Goal: Transaction & Acquisition: Purchase product/service

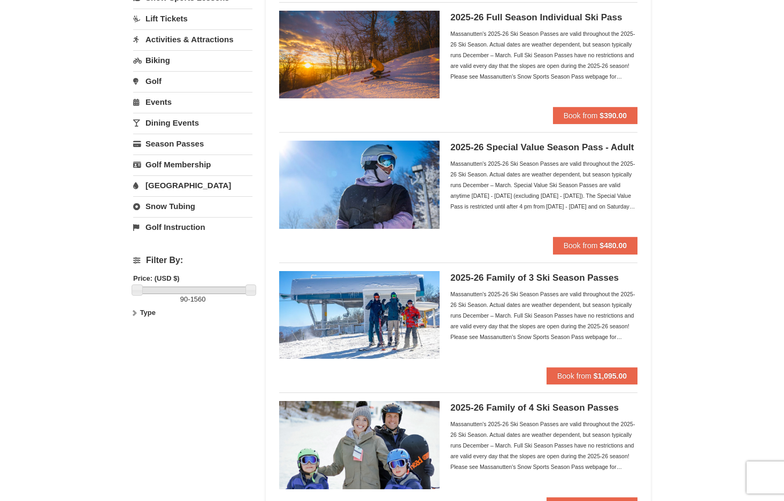
scroll to position [107, 0]
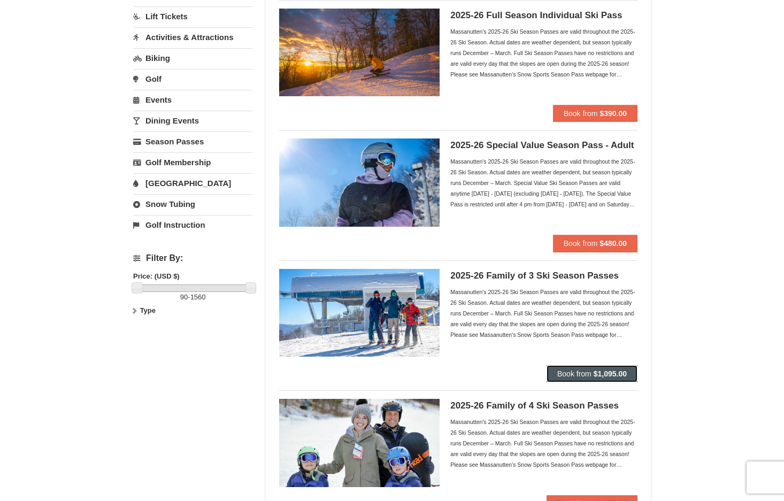
click at [572, 377] on span "Book from" at bounding box center [574, 374] width 34 height 9
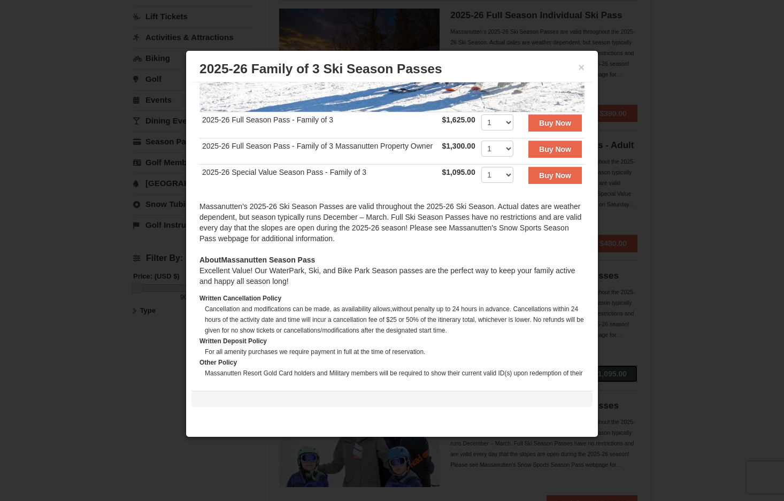
scroll to position [162, 0]
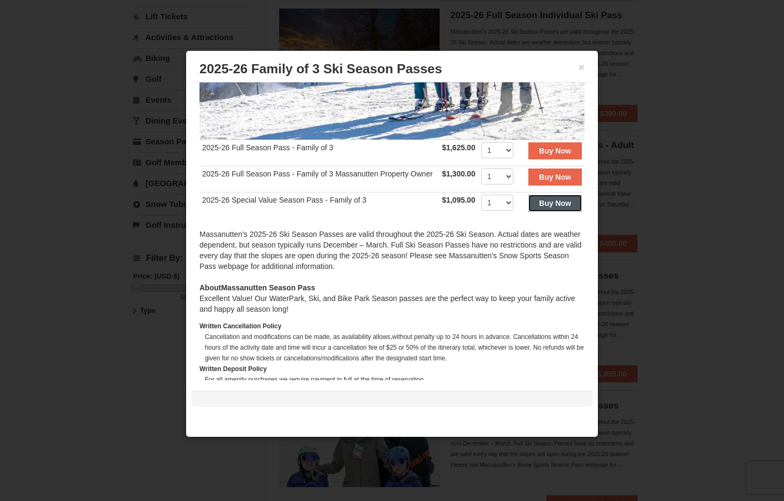
click at [541, 208] on strong "Buy Now" at bounding box center [555, 203] width 32 height 9
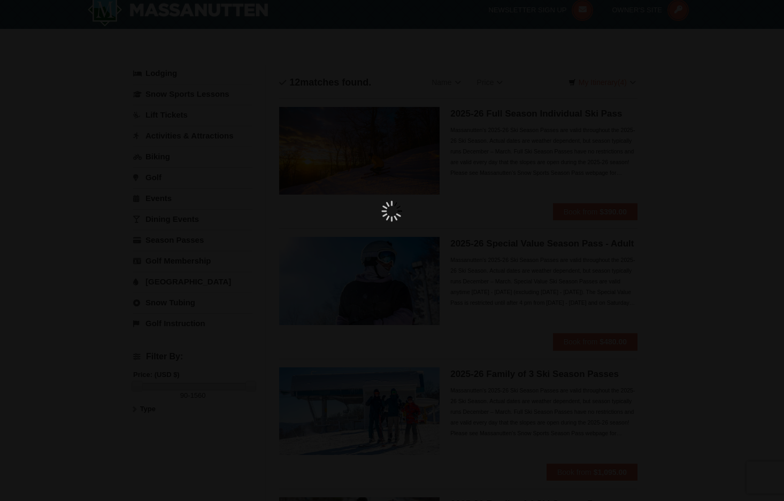
scroll to position [3, 0]
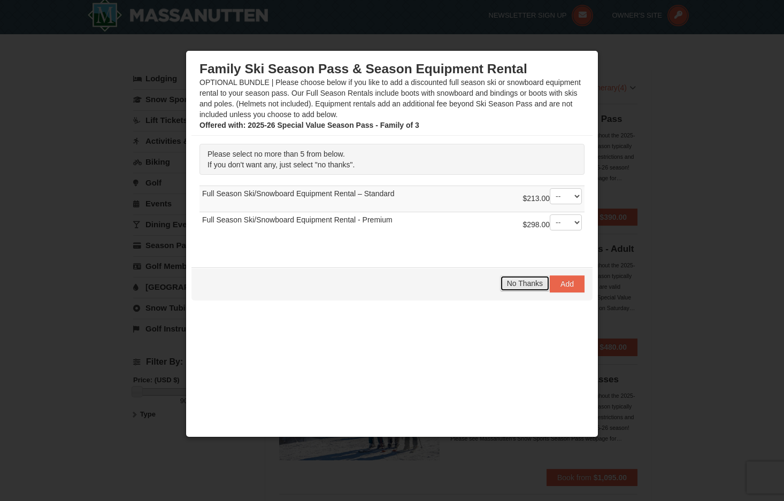
click at [524, 285] on span "No Thanks" at bounding box center [525, 283] width 36 height 9
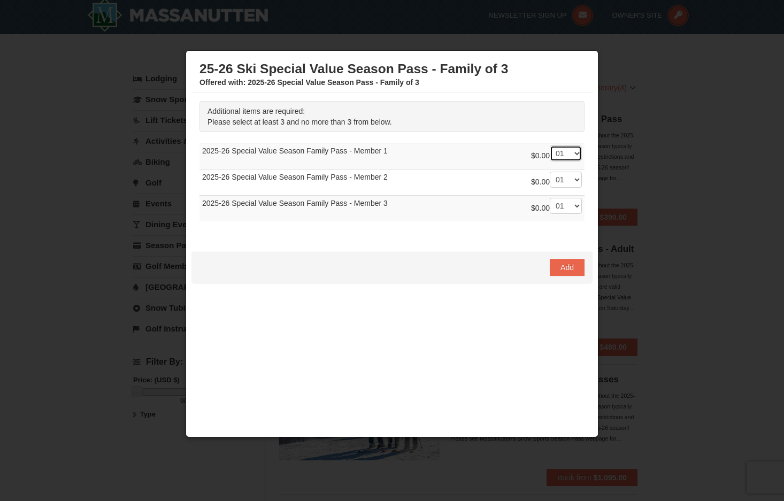
click at [573, 155] on select "-- 01 02 03" at bounding box center [566, 153] width 32 height 16
click at [550, 145] on select "-- 01 02 03" at bounding box center [566, 153] width 32 height 16
click at [565, 265] on span "Add" at bounding box center [567, 267] width 13 height 9
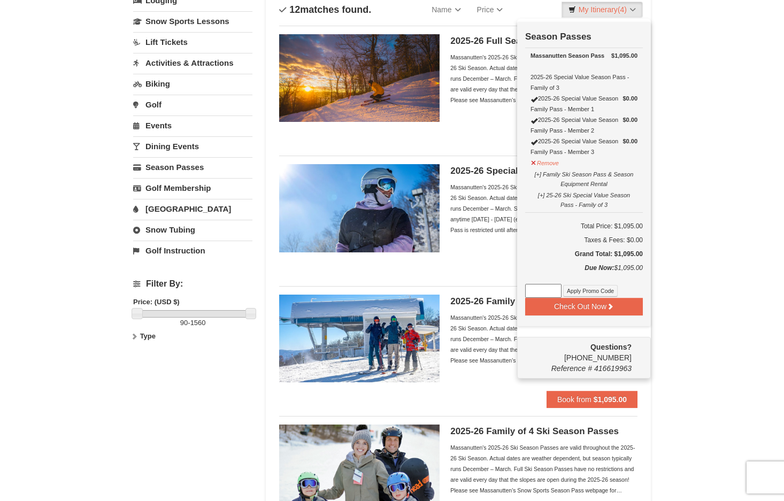
scroll to position [0, 0]
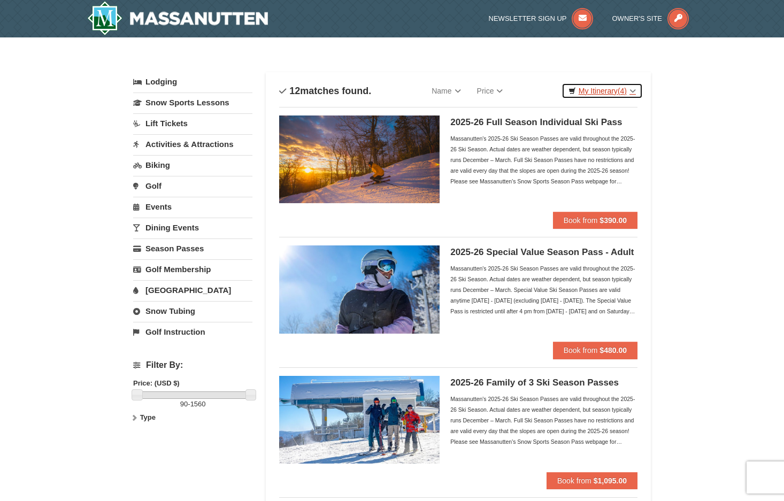
click at [619, 86] on link "My Itinerary (4)" at bounding box center [602, 91] width 81 height 16
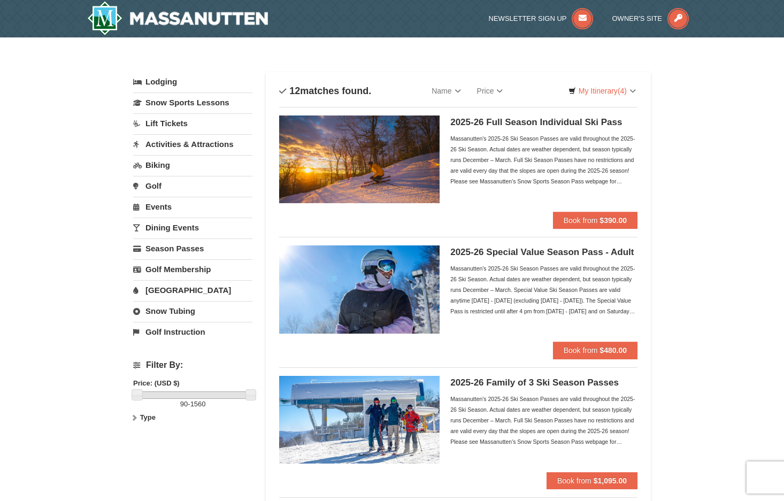
click at [161, 122] on link "Lift Tickets" at bounding box center [192, 123] width 119 height 20
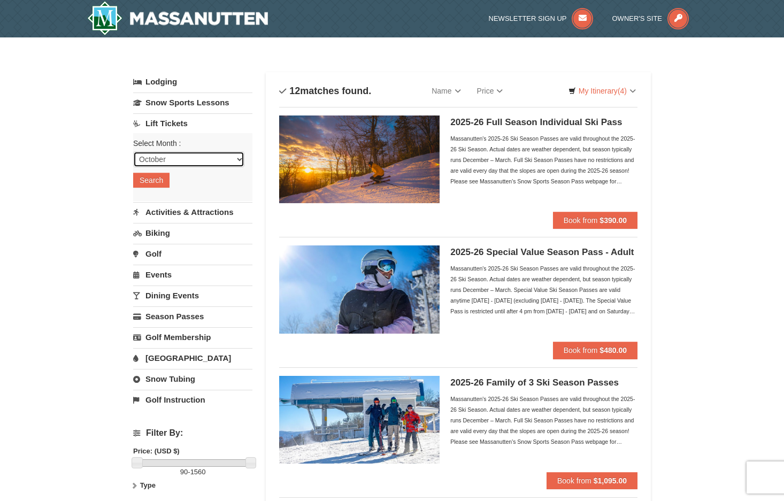
click at [168, 162] on select "October November December January February March April May June July August Sep…" at bounding box center [188, 159] width 111 height 16
select select "2"
click at [133, 151] on select "October November December January February March April May June July August Sep…" at bounding box center [188, 159] width 111 height 16
click at [149, 172] on div "Select Month : Please format dates MM/DD/YYYY October November December January…" at bounding box center [192, 167] width 119 height 68
click at [148, 180] on button "Search" at bounding box center [151, 180] width 36 height 15
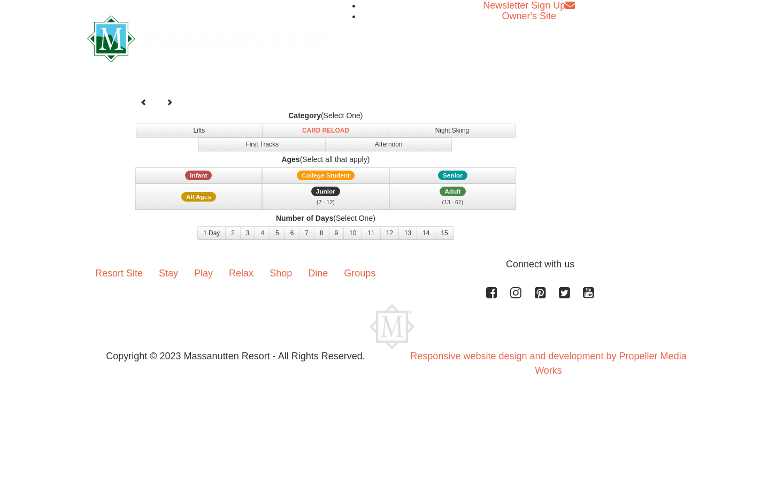
select select "2"
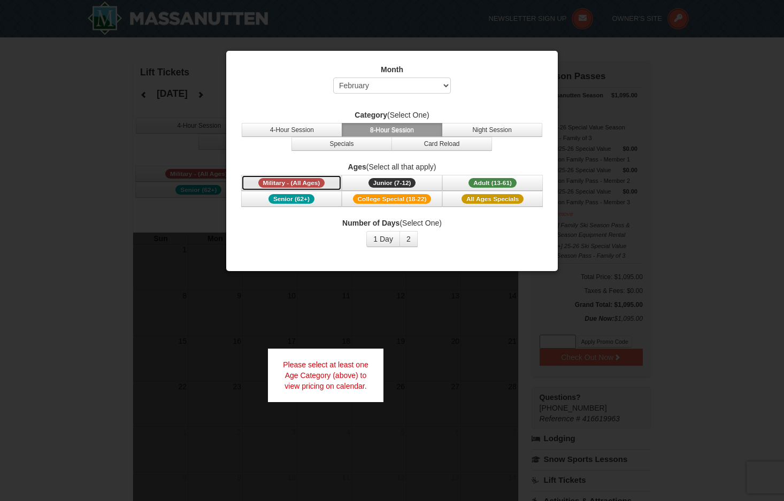
click at [320, 181] on span "Military - (All Ages)" at bounding box center [291, 183] width 67 height 10
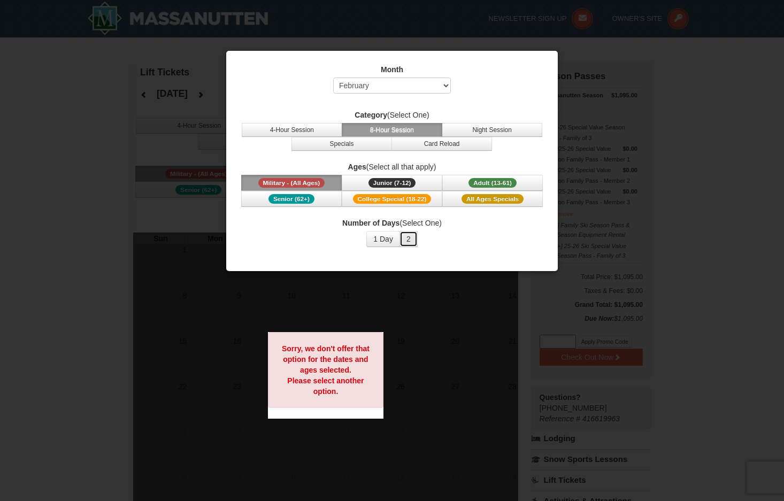
click at [409, 241] on button "2" at bounding box center [409, 239] width 18 height 16
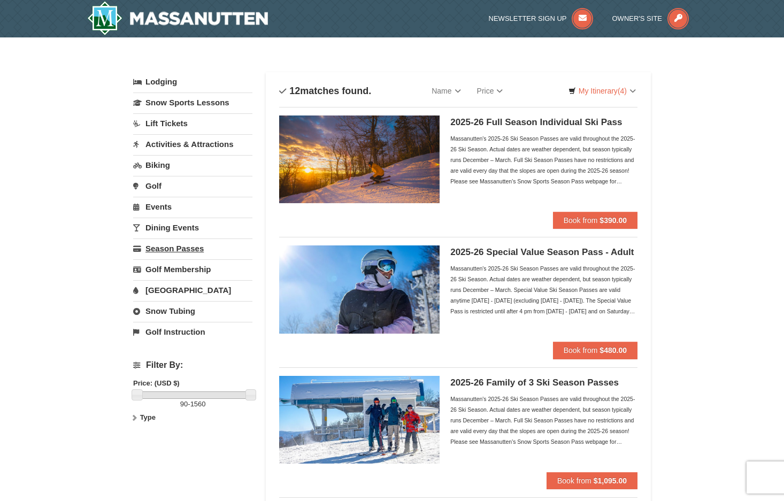
click at [183, 247] on link "Season Passes" at bounding box center [192, 249] width 119 height 20
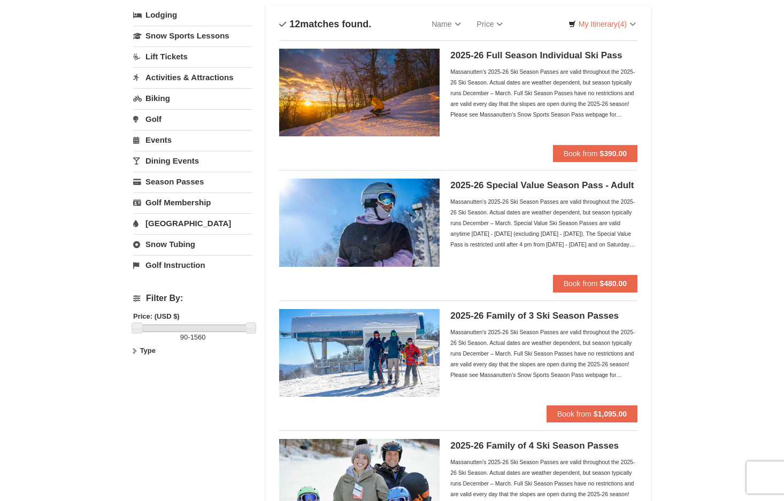
scroll to position [53, 0]
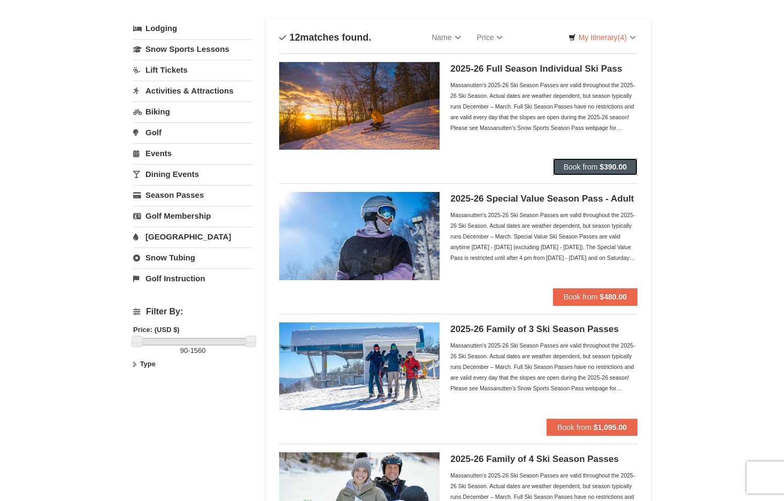
click at [578, 166] on span "Book from" at bounding box center [581, 167] width 34 height 9
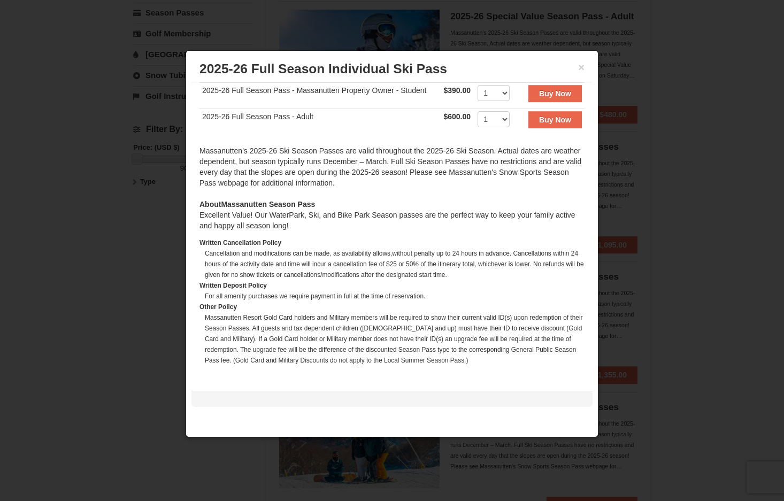
scroll to position [267, 0]
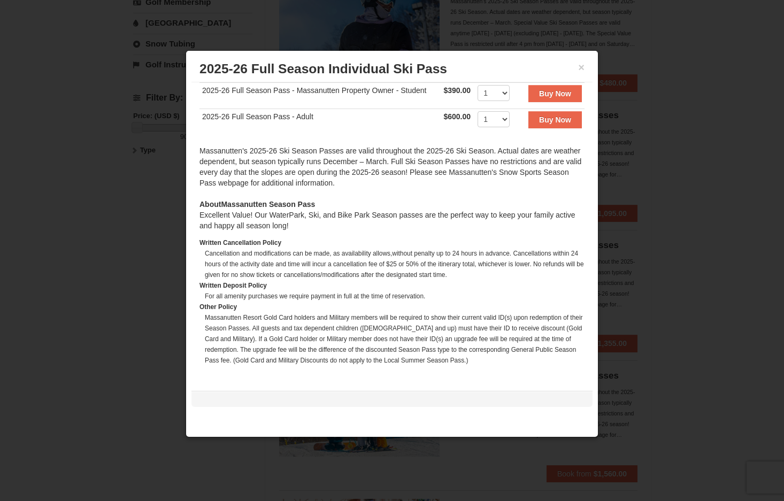
click at [698, 236] on div at bounding box center [392, 250] width 784 height 501
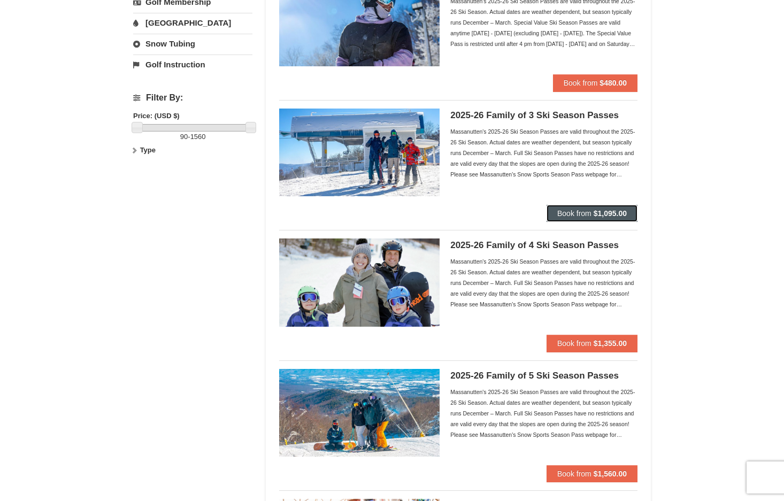
click at [566, 214] on span "Book from" at bounding box center [574, 213] width 34 height 9
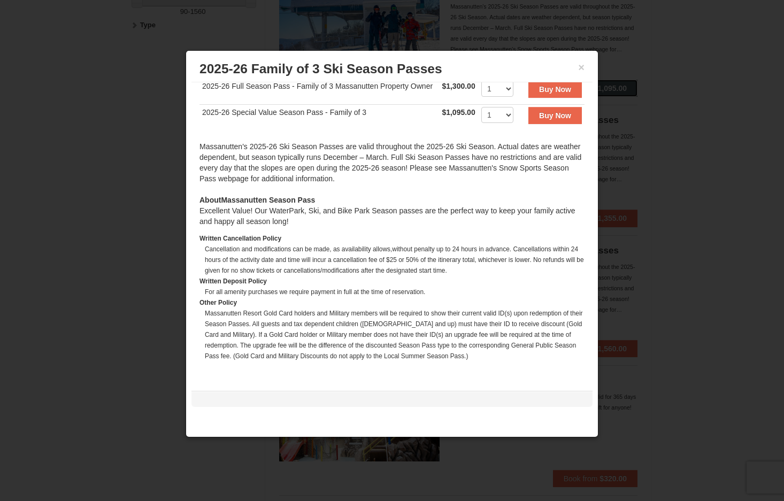
scroll to position [428, 0]
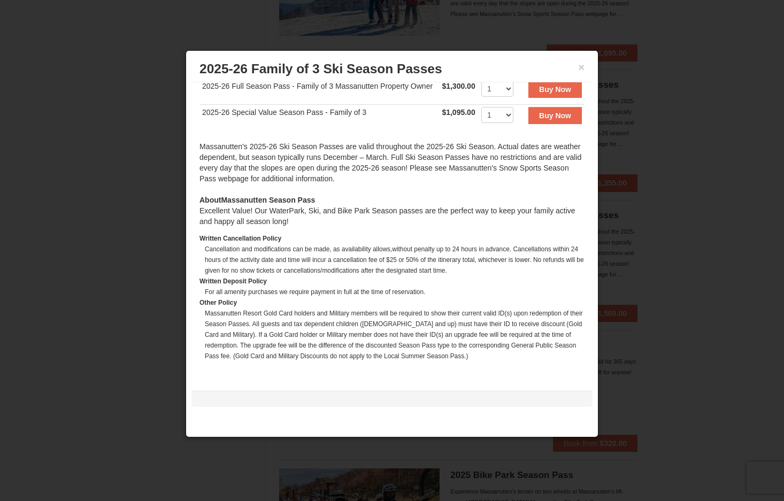
click at [682, 295] on div at bounding box center [392, 250] width 784 height 501
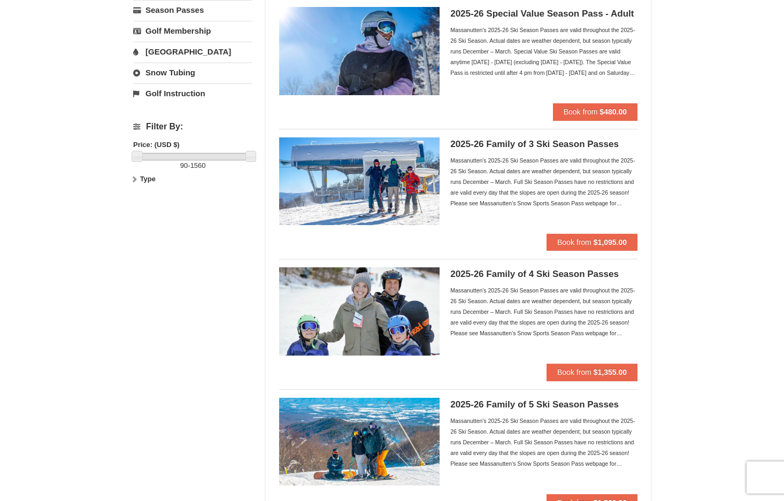
scroll to position [0, 0]
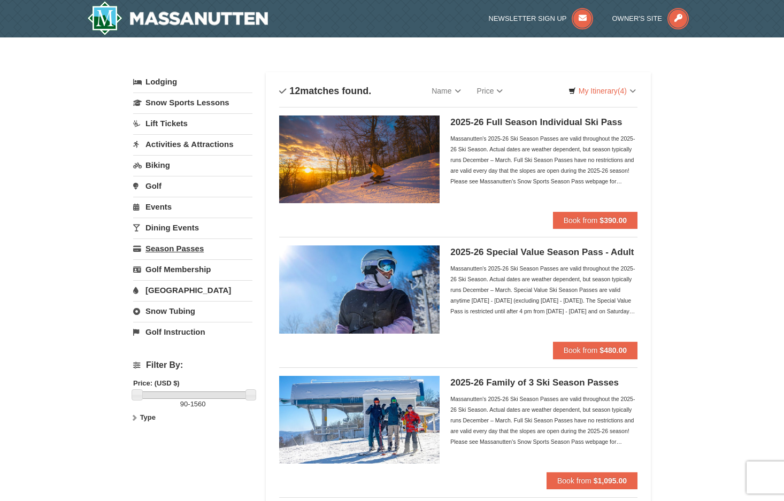
click at [185, 248] on link "Season Passes" at bounding box center [192, 249] width 119 height 20
click at [548, 290] on div "Massanutten's 2025-26 Ski Season Passes are valid throughout the 2025-26 Ski Se…" at bounding box center [543, 289] width 187 height 53
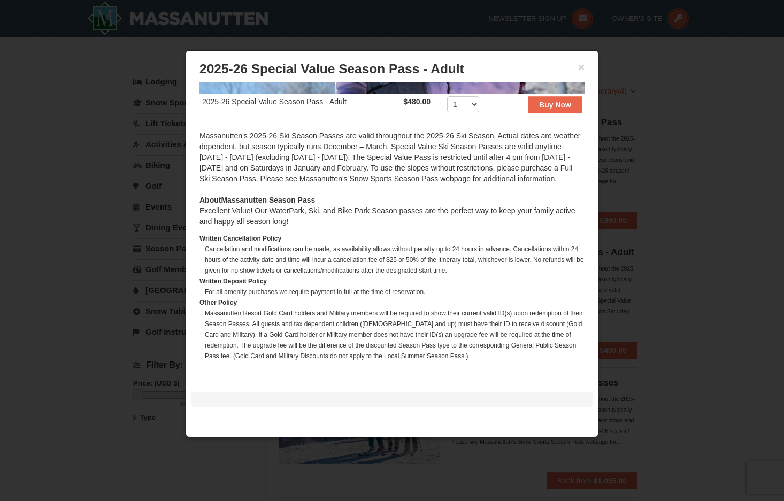
scroll to position [214, 0]
click at [580, 67] on button "×" at bounding box center [581, 67] width 6 height 11
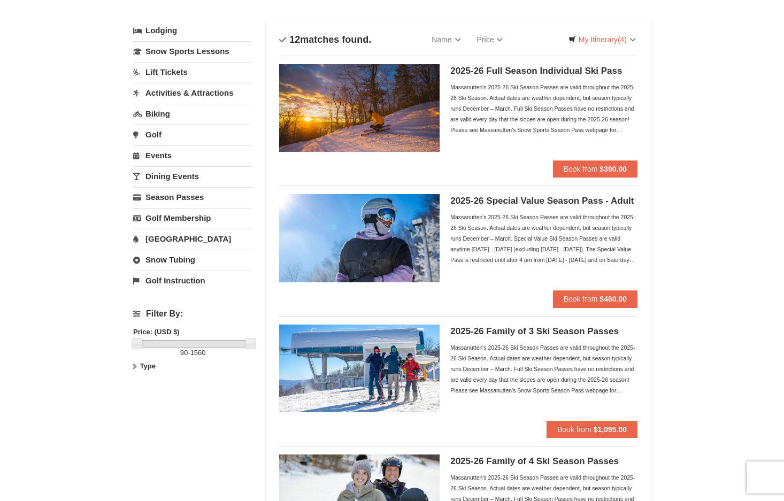
scroll to position [53, 0]
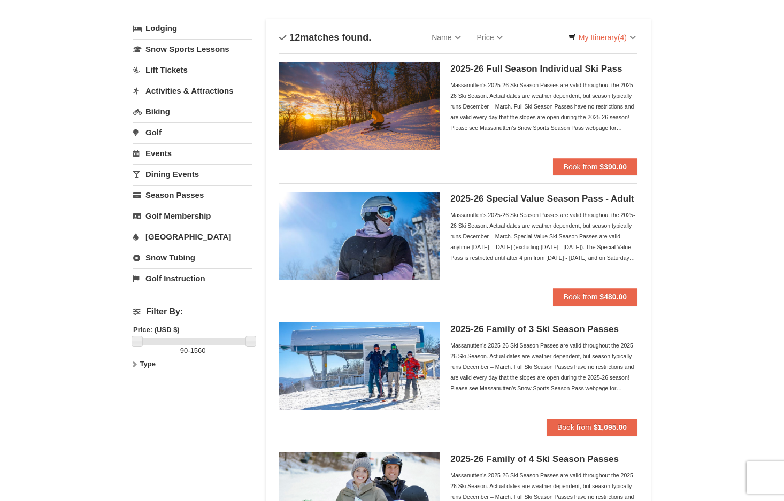
click at [568, 400] on div "2025-26 Family of 3 Ski Season Passes Massanutten's 2025-26 Ski Season Passes a…" at bounding box center [543, 371] width 187 height 96
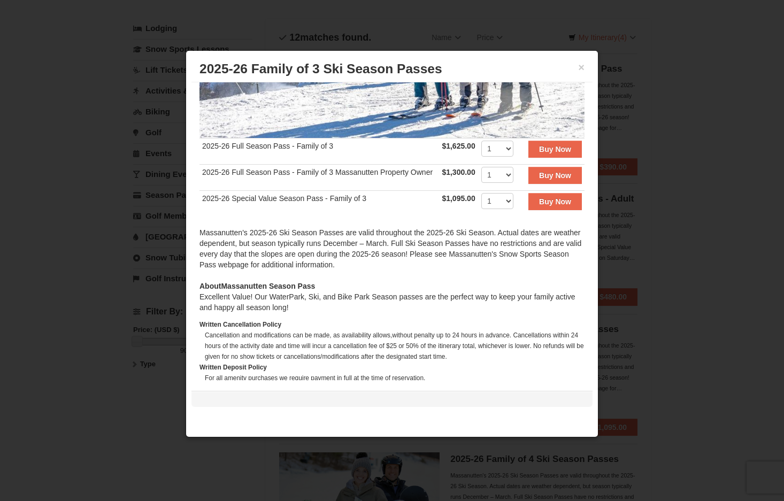
scroll to position [160, 0]
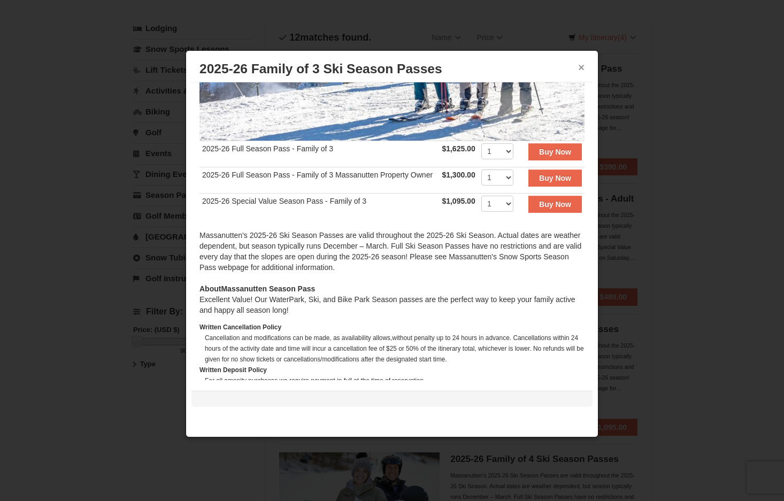
click at [579, 66] on button "×" at bounding box center [581, 67] width 6 height 11
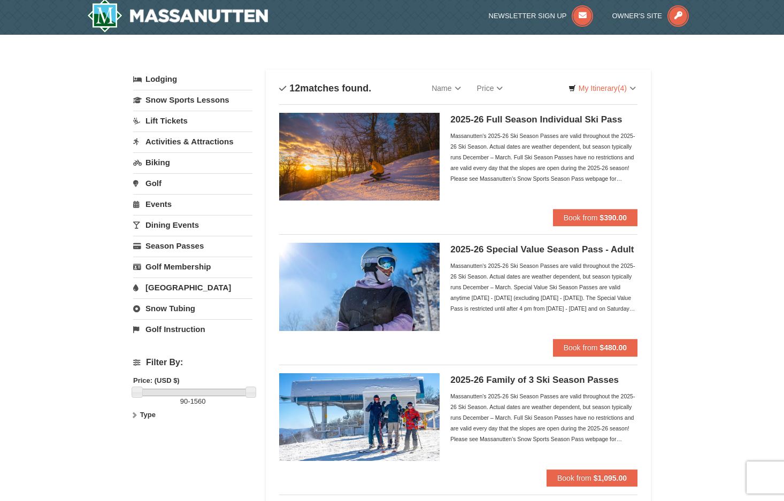
scroll to position [0, 0]
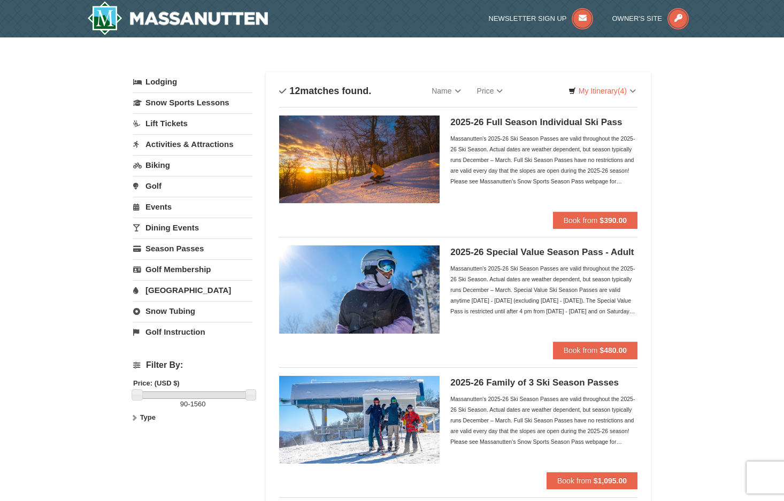
click at [499, 151] on div "Massanutten's 2025-26 Ski Season Passes are valid throughout the 2025-26 Ski Se…" at bounding box center [543, 159] width 187 height 53
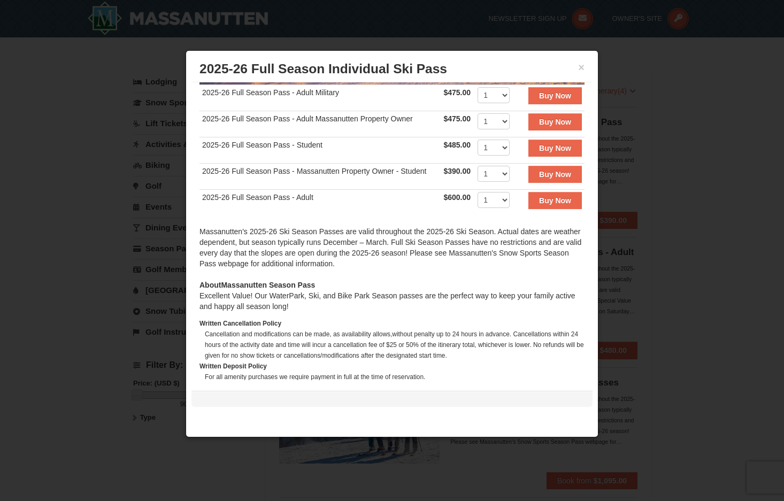
scroll to position [160, 0]
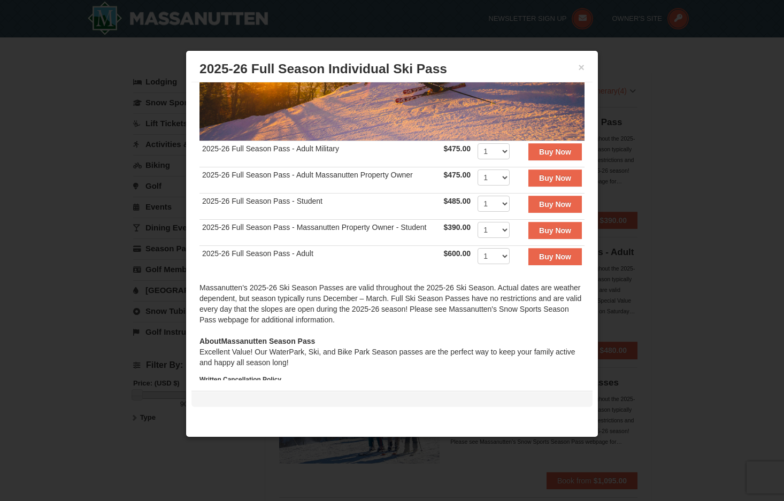
click at [297, 197] on td "2025-26 Full Season Pass - Student" at bounding box center [319, 206] width 241 height 26
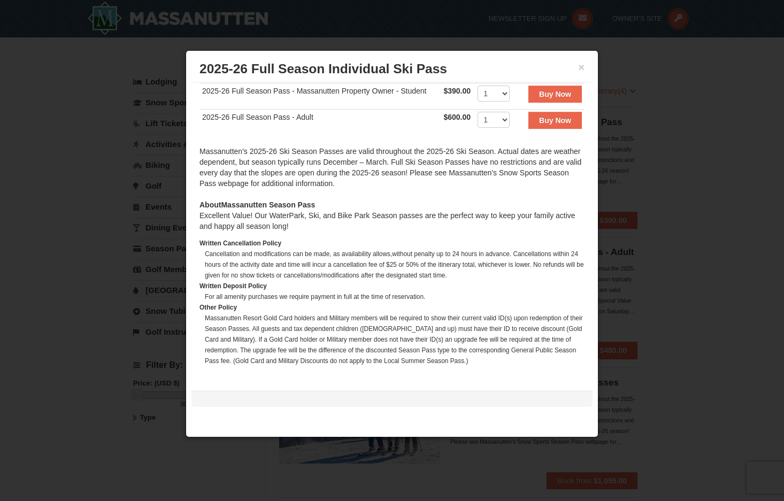
scroll to position [297, 0]
click at [690, 237] on div at bounding box center [392, 250] width 784 height 501
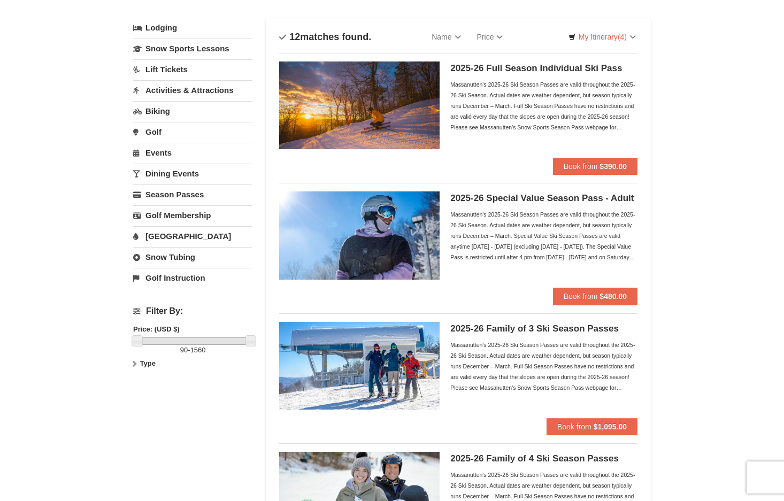
scroll to position [53, 0]
click at [609, 37] on link "My Itinerary (4)" at bounding box center [602, 37] width 81 height 16
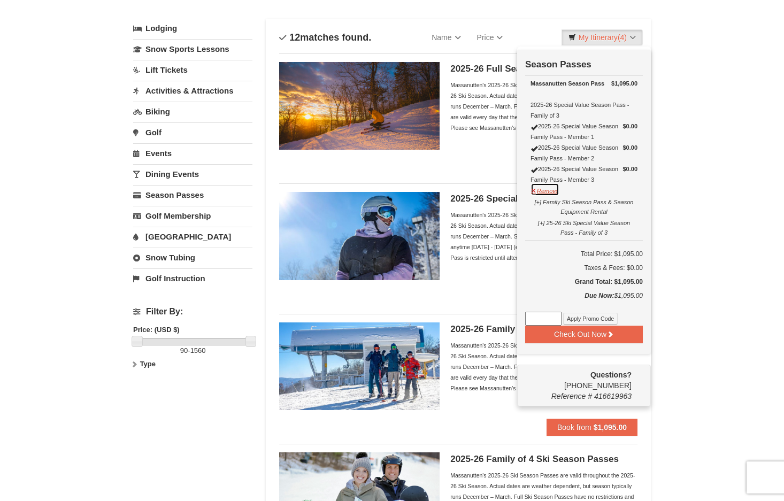
click at [543, 193] on button "Remove" at bounding box center [545, 189] width 29 height 13
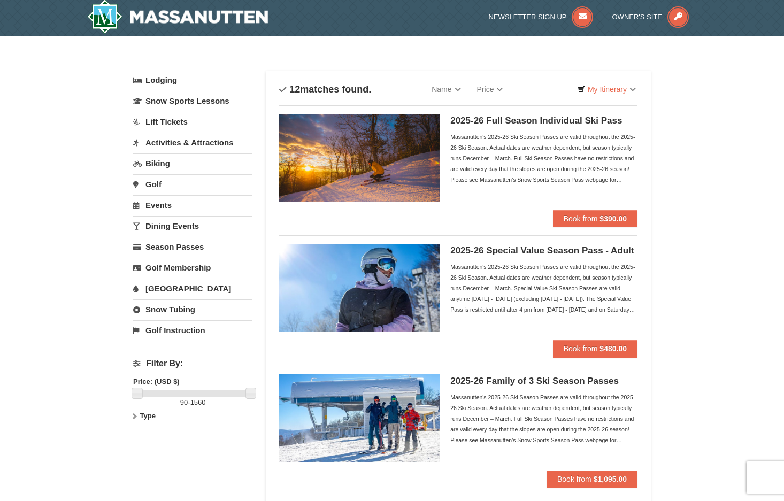
scroll to position [0, 0]
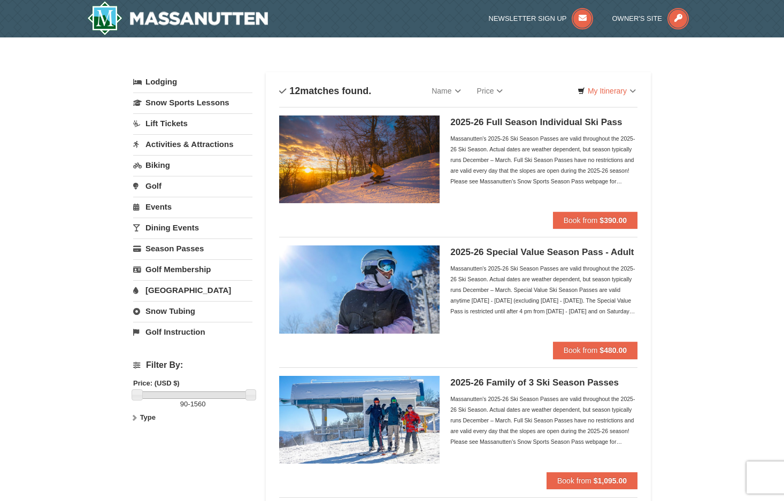
click at [164, 75] on link "Lodging" at bounding box center [192, 81] width 119 height 19
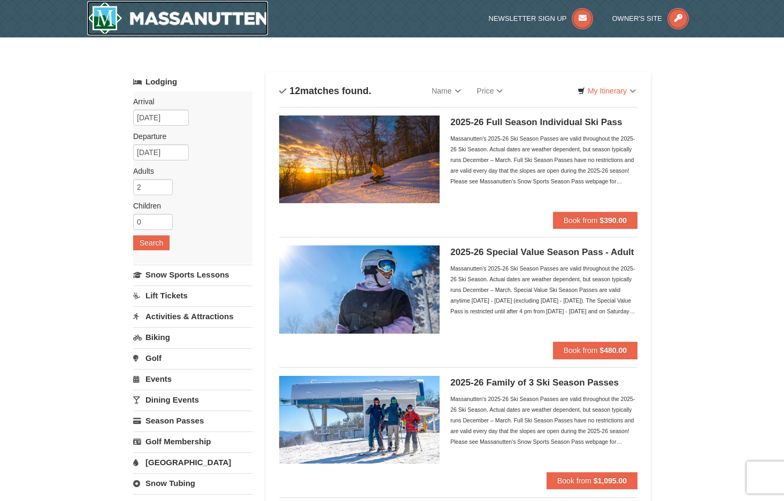
click at [114, 21] on img at bounding box center [177, 18] width 181 height 34
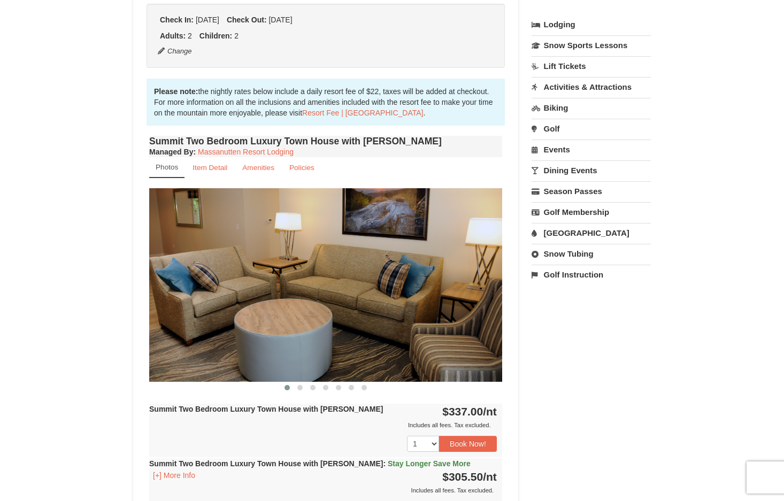
scroll to position [267, 0]
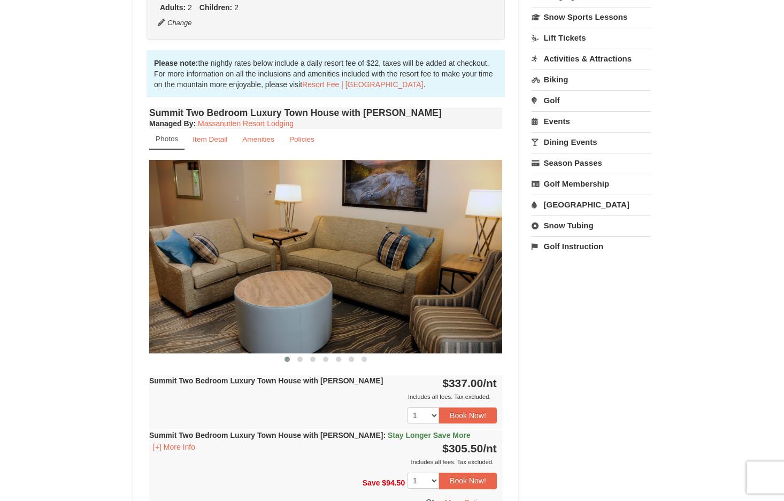
click at [487, 255] on img at bounding box center [325, 256] width 353 height 193
click at [304, 360] on button at bounding box center [300, 359] width 13 height 11
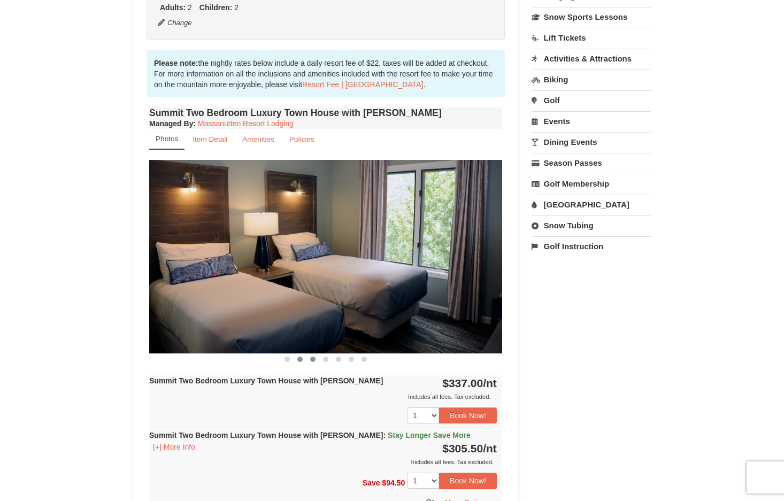
click at [313, 359] on span at bounding box center [312, 359] width 5 height 5
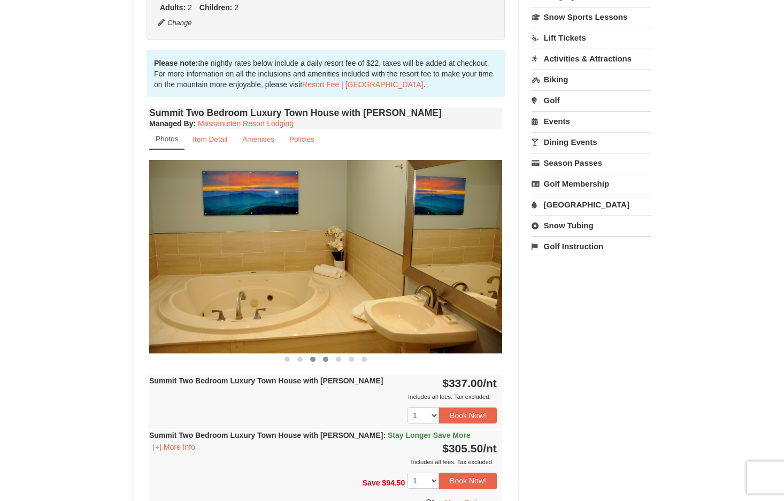
click at [326, 361] on span at bounding box center [325, 359] width 5 height 5
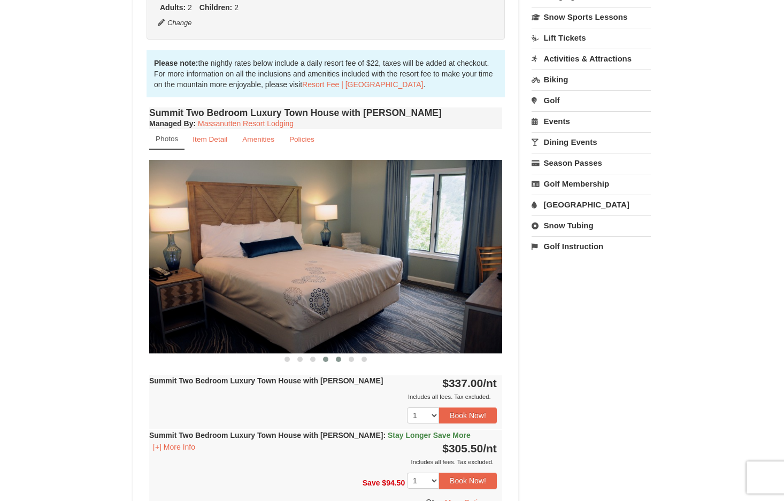
click at [335, 362] on button at bounding box center [338, 359] width 13 height 11
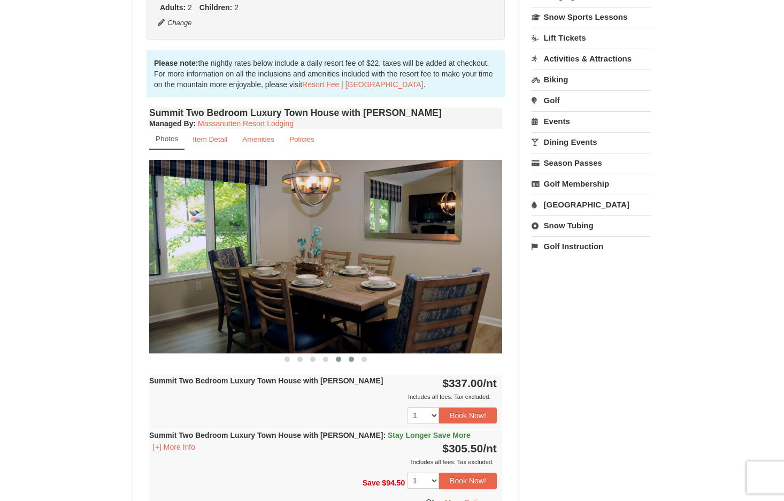
click at [355, 360] on button at bounding box center [351, 359] width 13 height 11
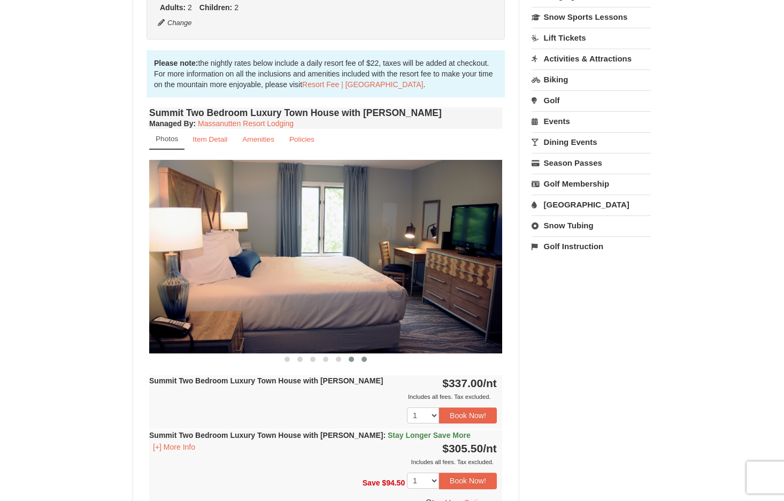
click at [362, 362] on button at bounding box center [364, 359] width 13 height 11
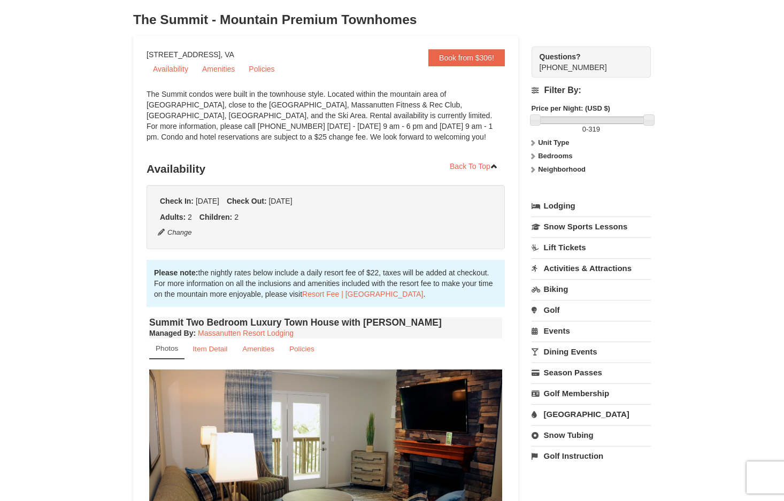
scroll to position [53, 0]
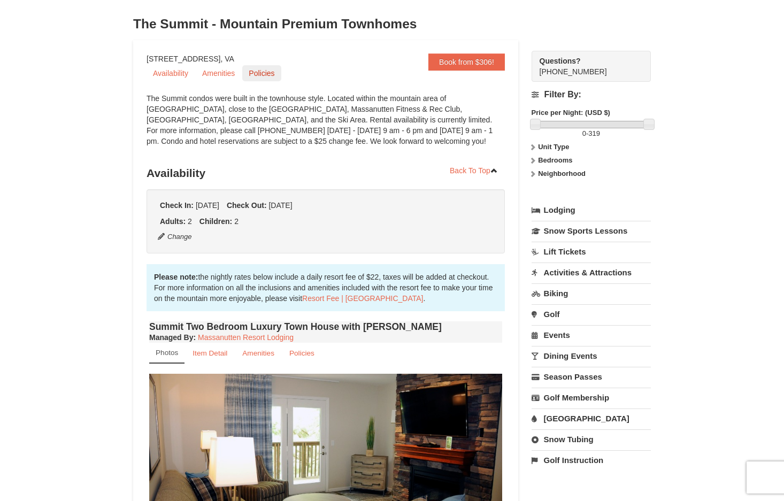
click at [262, 69] on link "Policies" at bounding box center [261, 73] width 39 height 16
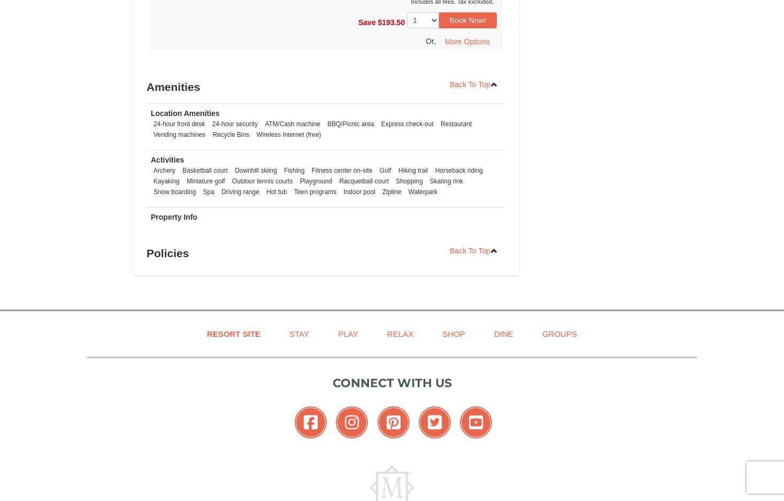
scroll to position [1936, 0]
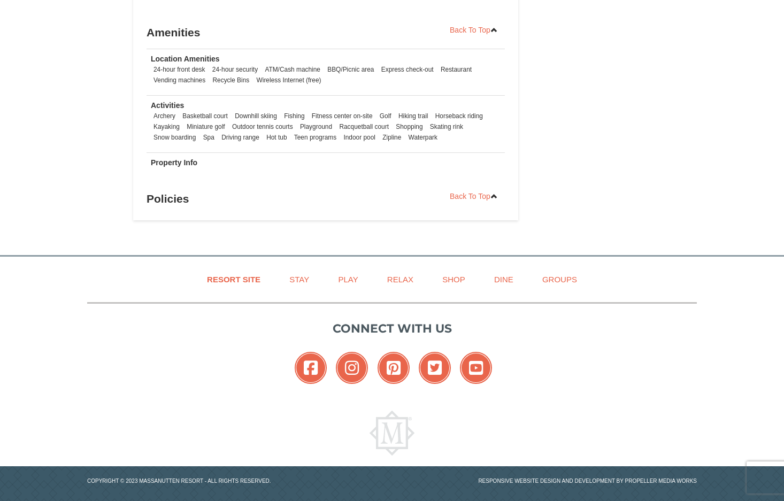
click at [173, 191] on h3 "Policies" at bounding box center [326, 198] width 358 height 21
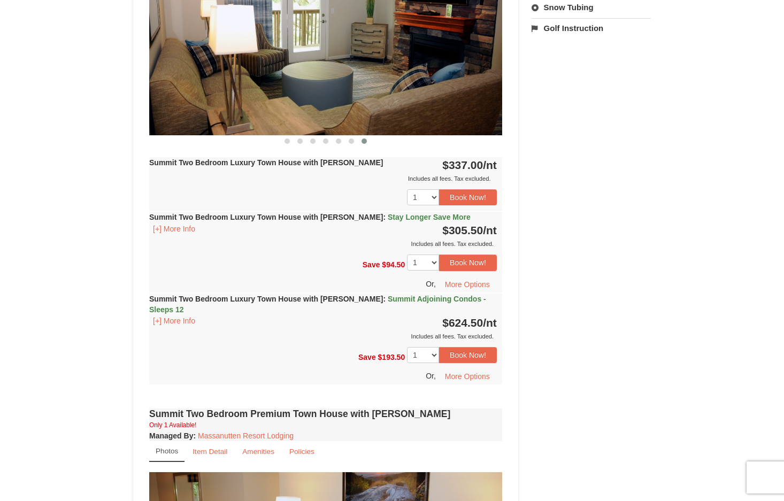
scroll to position [492, 0]
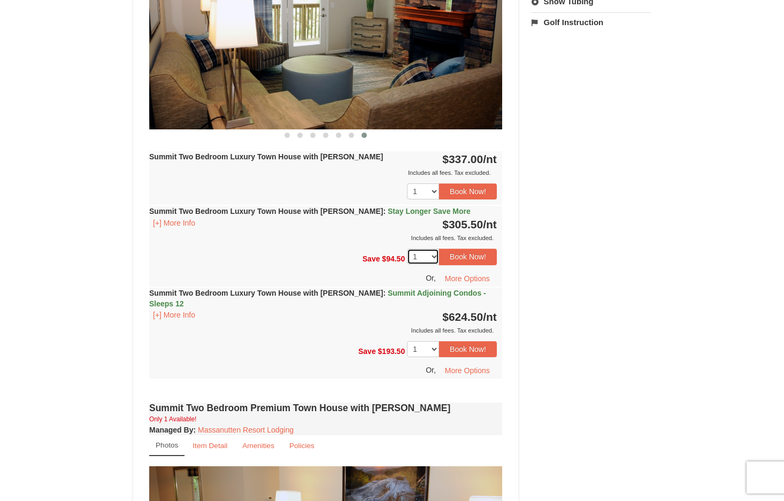
click at [434, 254] on select "1 2 3 4 5 6" at bounding box center [423, 257] width 32 height 16
click at [434, 255] on select "1 2 3 4 5 6" at bounding box center [423, 257] width 32 height 16
click at [311, 265] on div "Save $94.50 1 2 3 4 5 6 Or, More Options" at bounding box center [325, 264] width 353 height 43
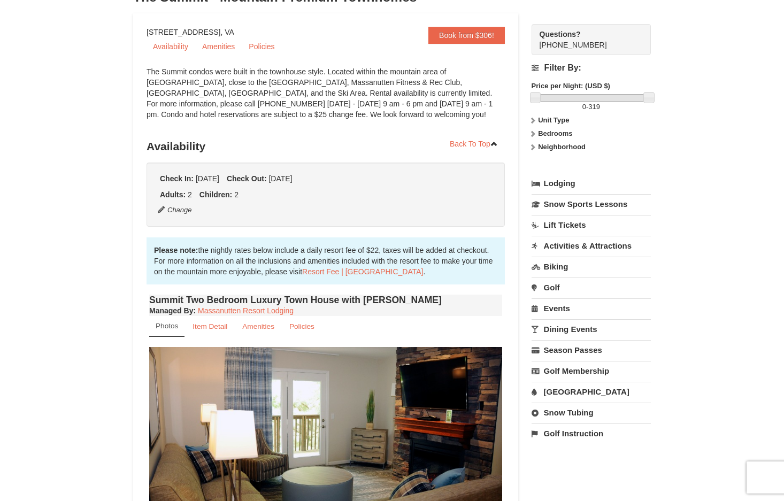
scroll to position [0, 0]
